Goal: Find specific page/section: Find specific page/section

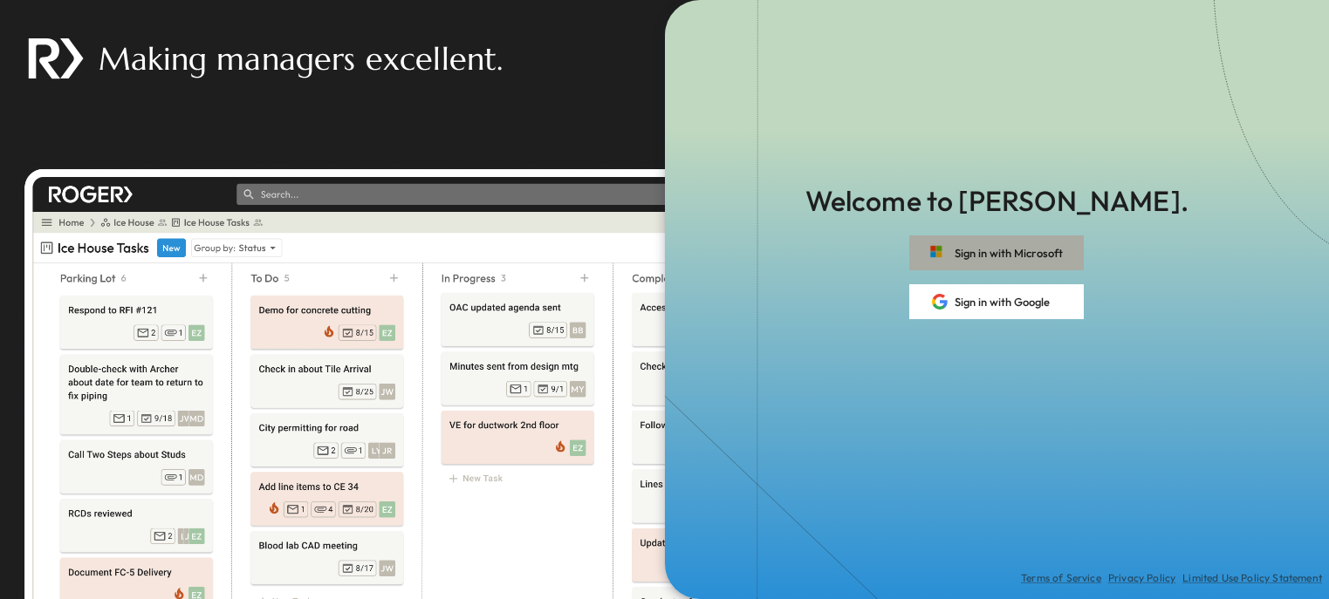
click at [969, 261] on button "Sign in with Microsoft" at bounding box center [996, 253] width 175 height 35
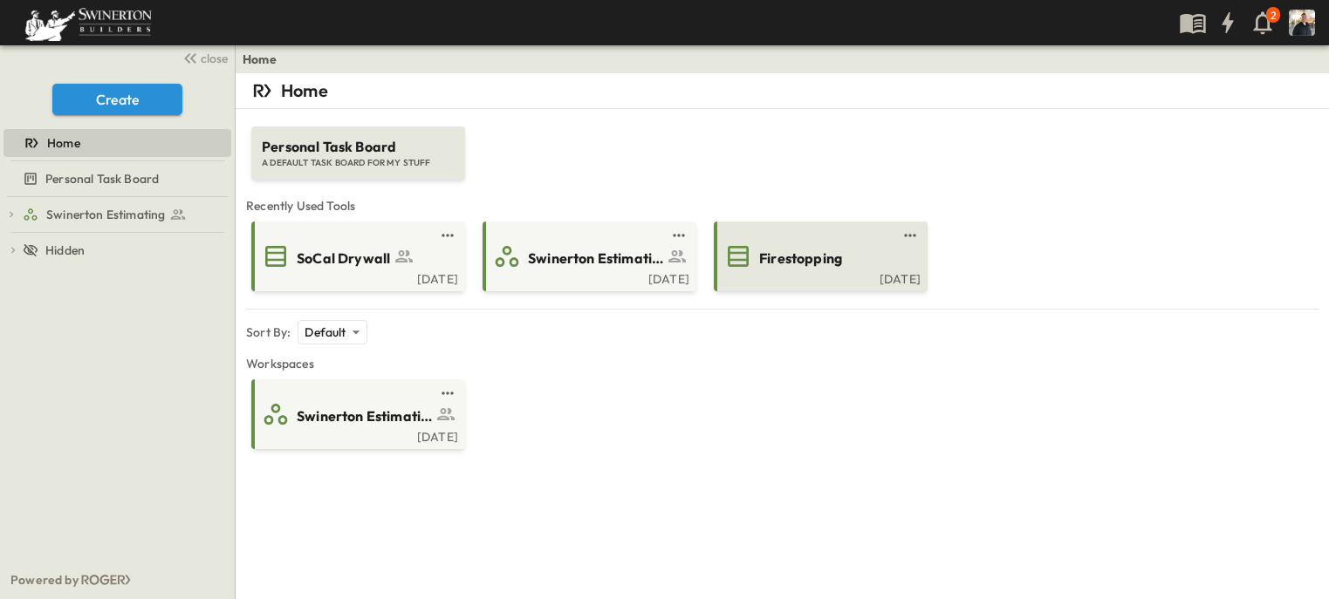
click at [777, 273] on div "[DATE]" at bounding box center [818, 278] width 203 height 14
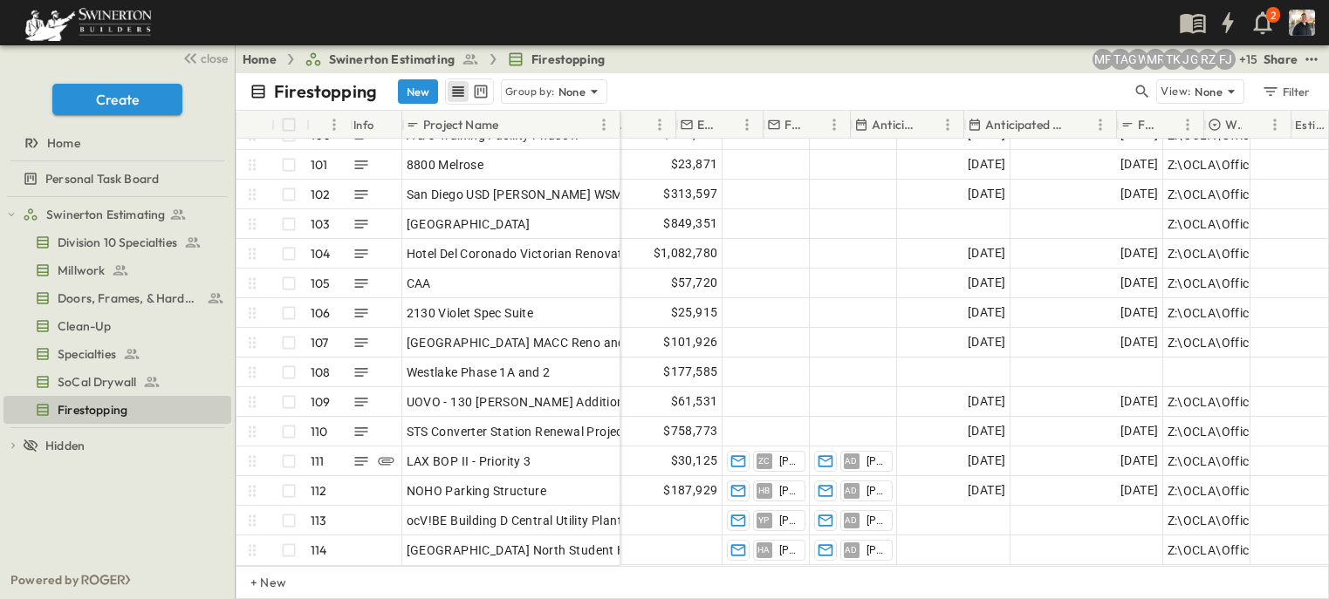
scroll to position [2969, 1183]
